Goal: Find specific page/section: Find specific page/section

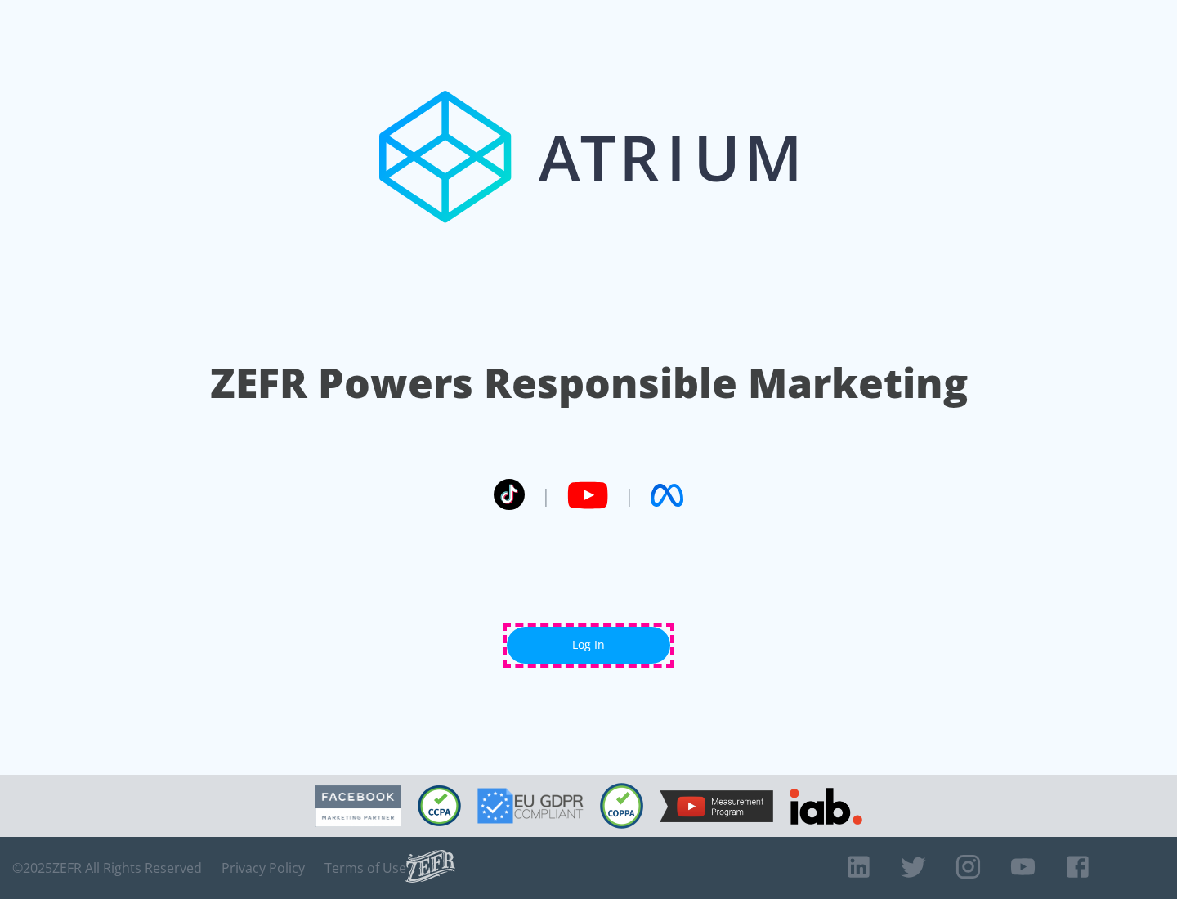
click at [588, 645] on link "Log In" at bounding box center [588, 645] width 163 height 37
